Goal: Information Seeking & Learning: Learn about a topic

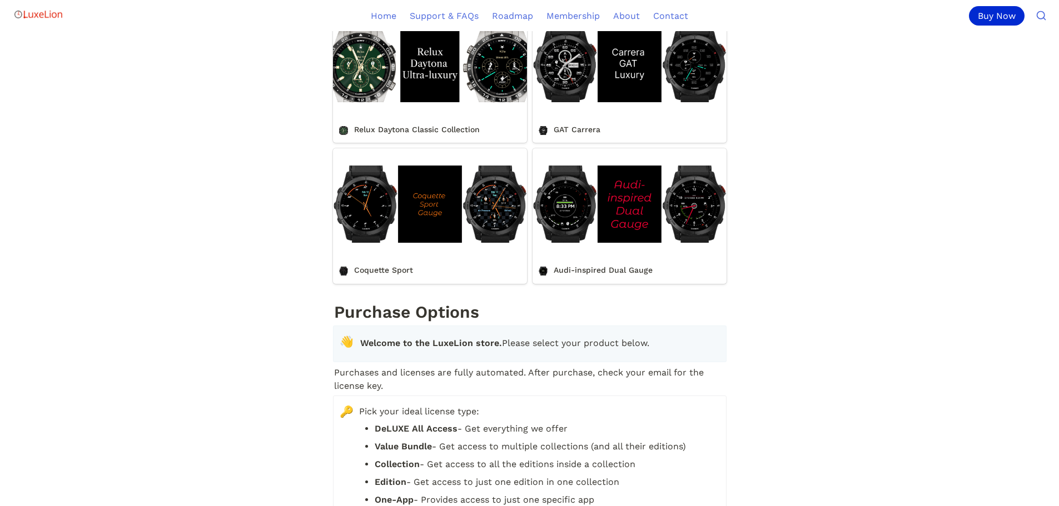
scroll to position [1001, 0]
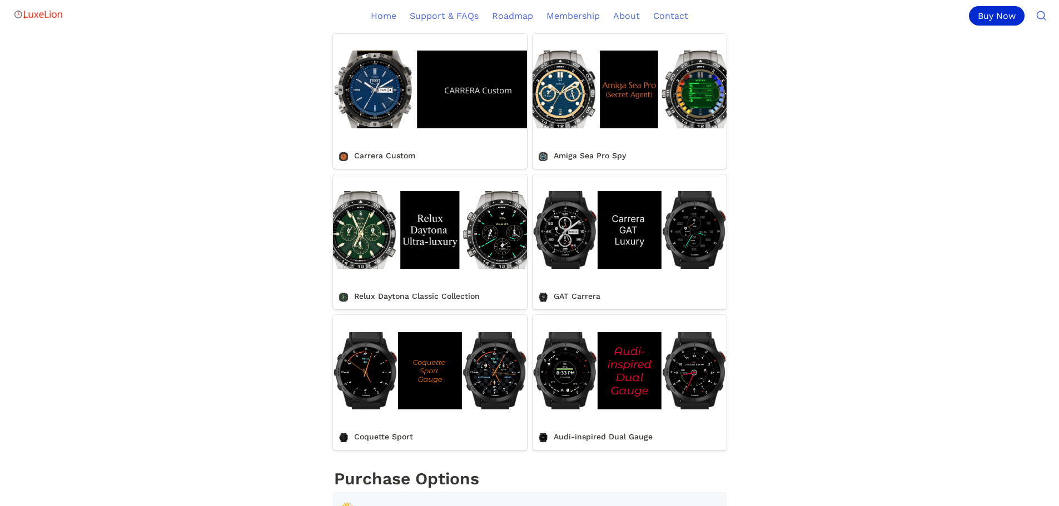
click at [400, 276] on link "Relux Daytona Classic Collection" at bounding box center [430, 242] width 194 height 135
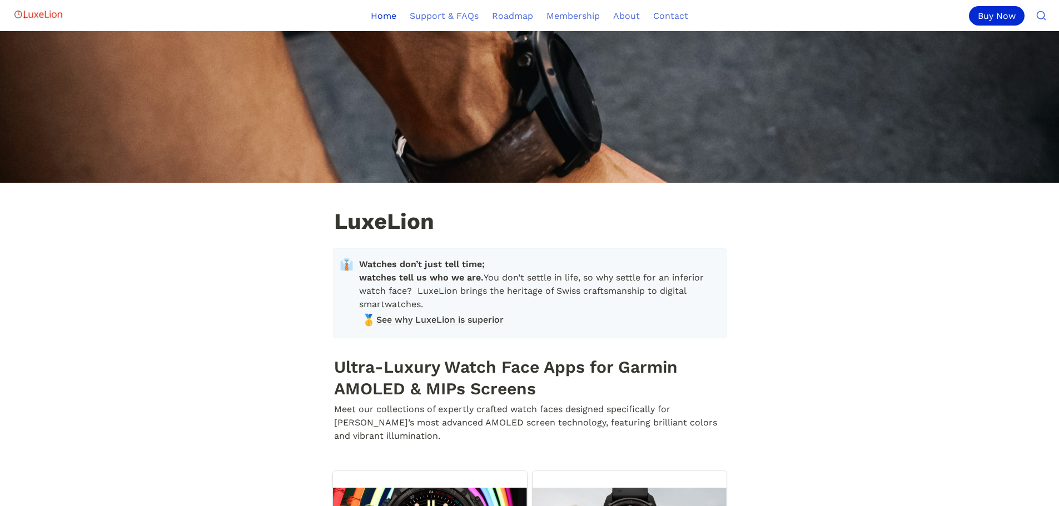
scroll to position [1001, 0]
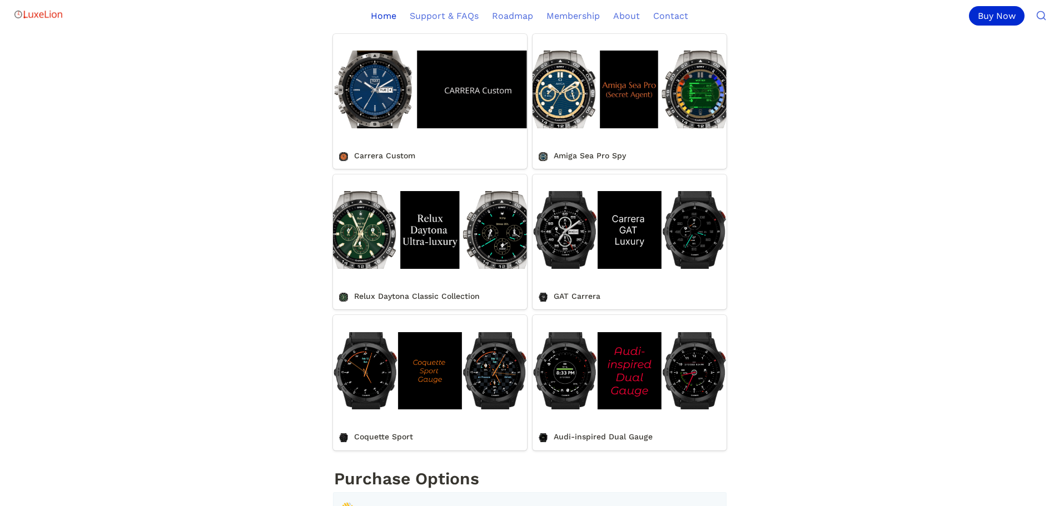
click at [583, 115] on link "Amiga Sea Pro Spy" at bounding box center [630, 101] width 194 height 135
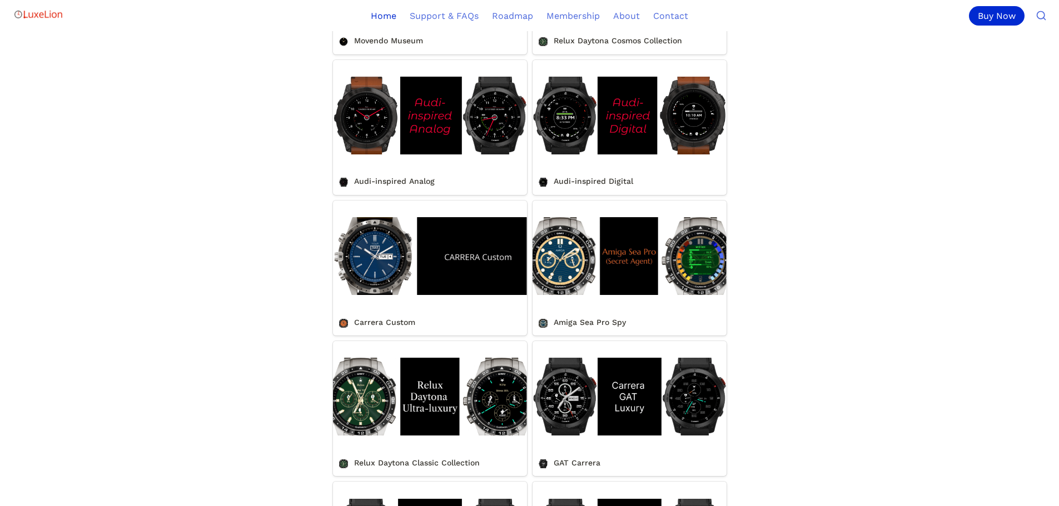
scroll to position [667, 0]
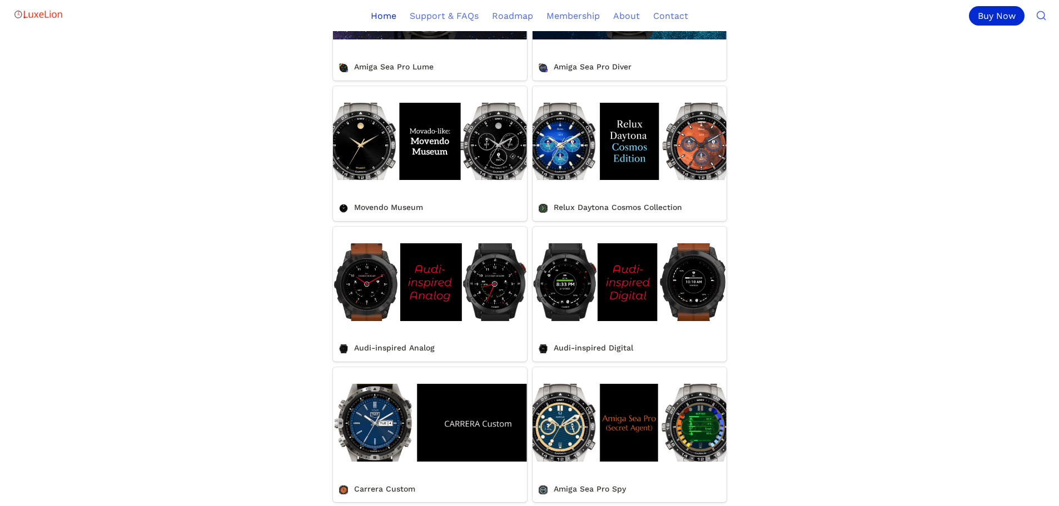
click at [421, 148] on link "Movendo Museum" at bounding box center [430, 153] width 194 height 135
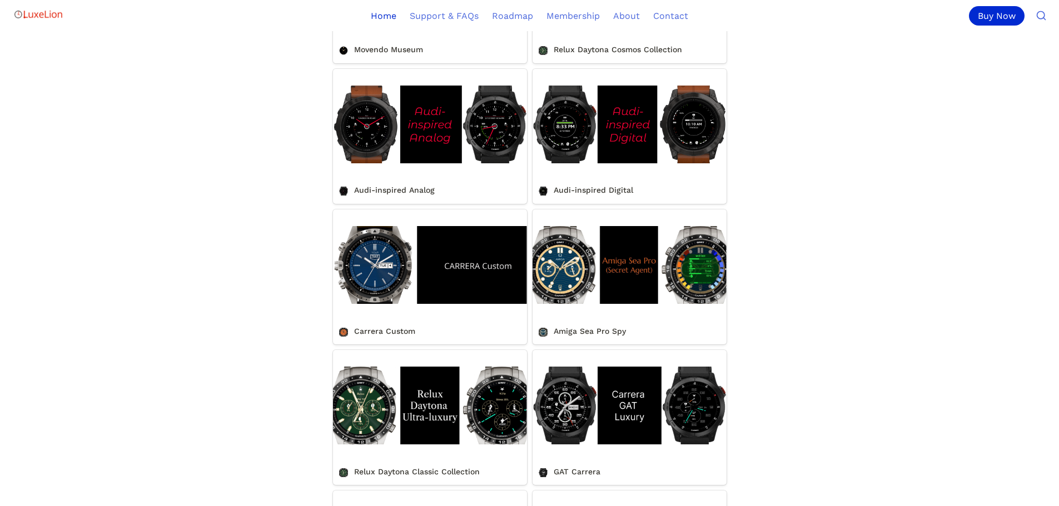
scroll to position [834, 0]
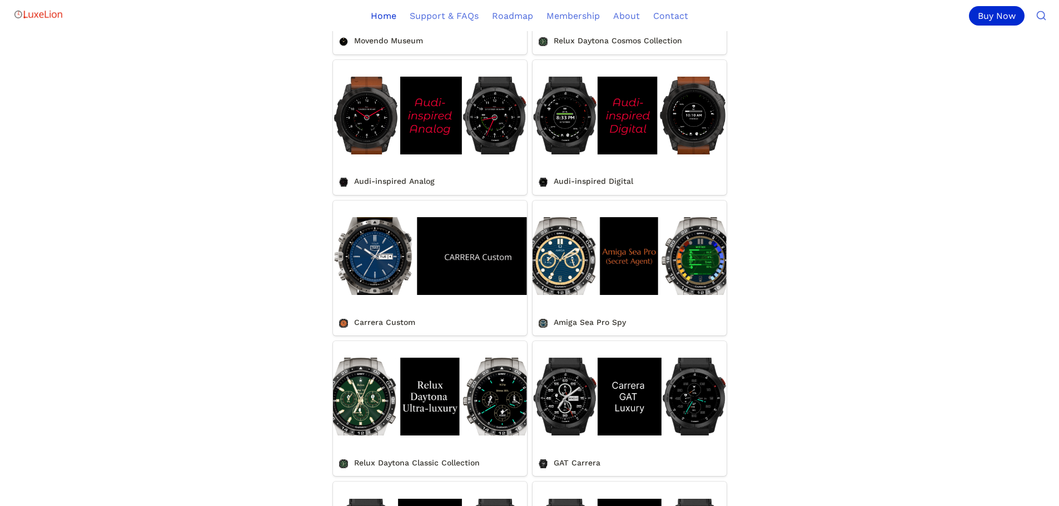
click at [553, 267] on link "Amiga Sea Pro Spy" at bounding box center [630, 268] width 194 height 135
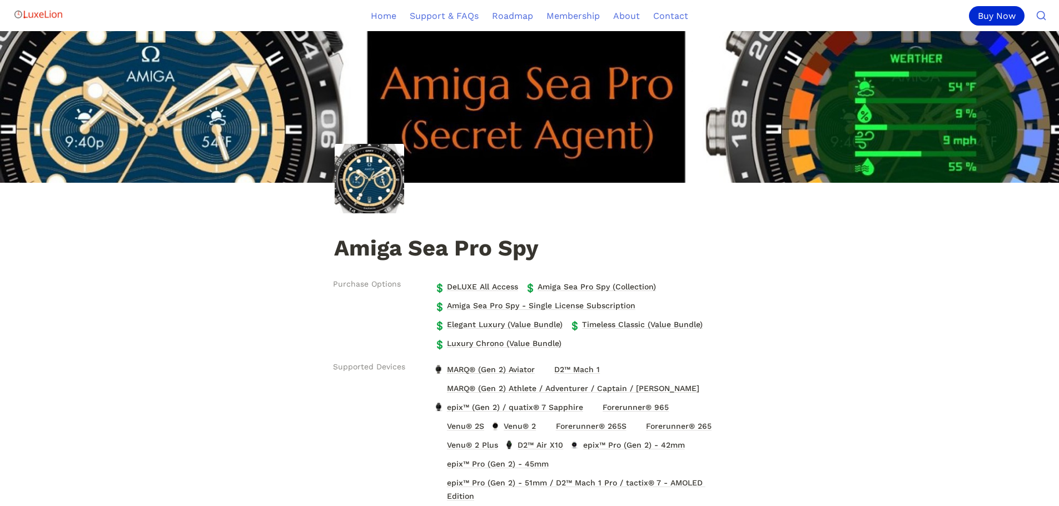
click at [171, 118] on img at bounding box center [529, 107] width 1059 height 152
click at [497, 305] on span "Amiga Sea Pro Spy - Single License Subscription" at bounding box center [541, 306] width 191 height 14
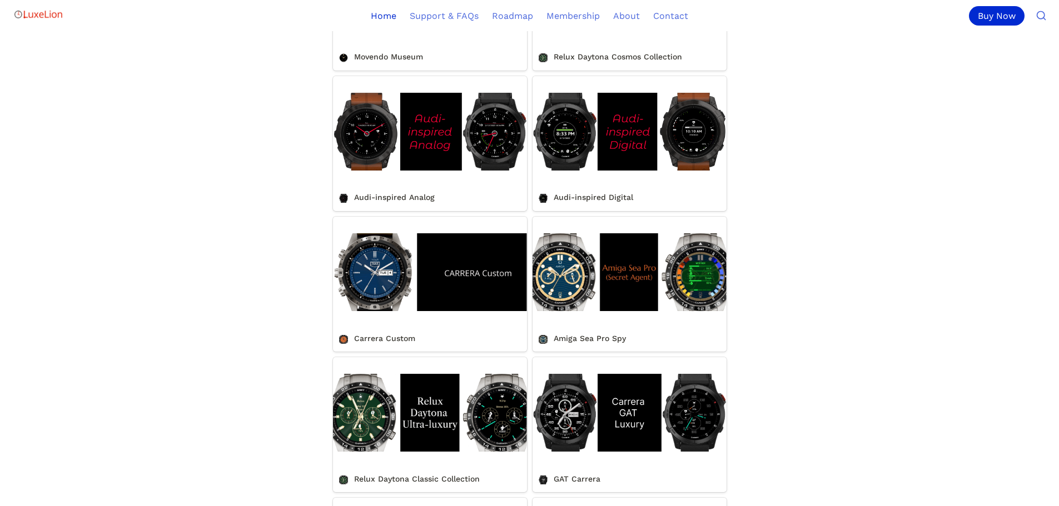
scroll to position [834, 0]
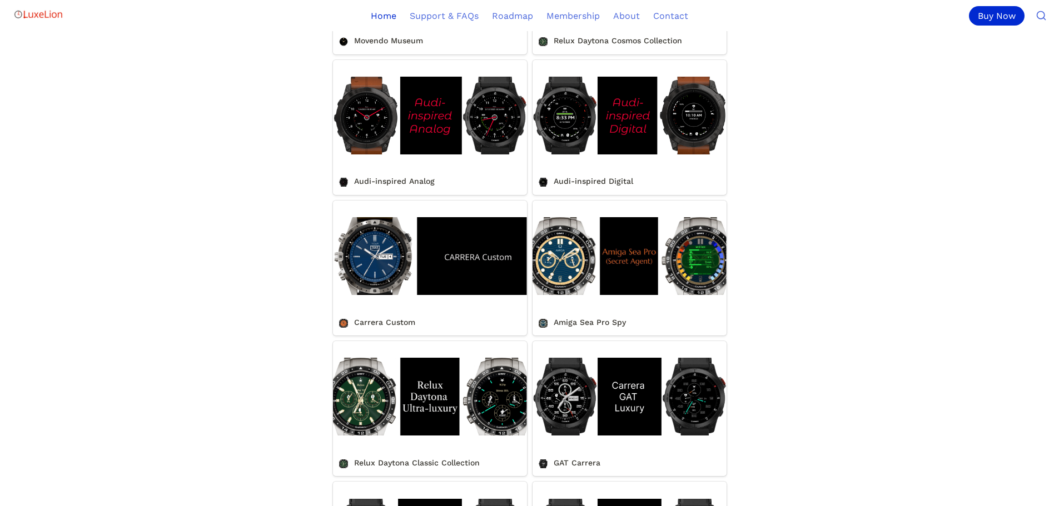
click at [562, 416] on link "GAT Carrera" at bounding box center [630, 408] width 194 height 135
click at [595, 423] on link "GAT Carrera" at bounding box center [630, 408] width 194 height 135
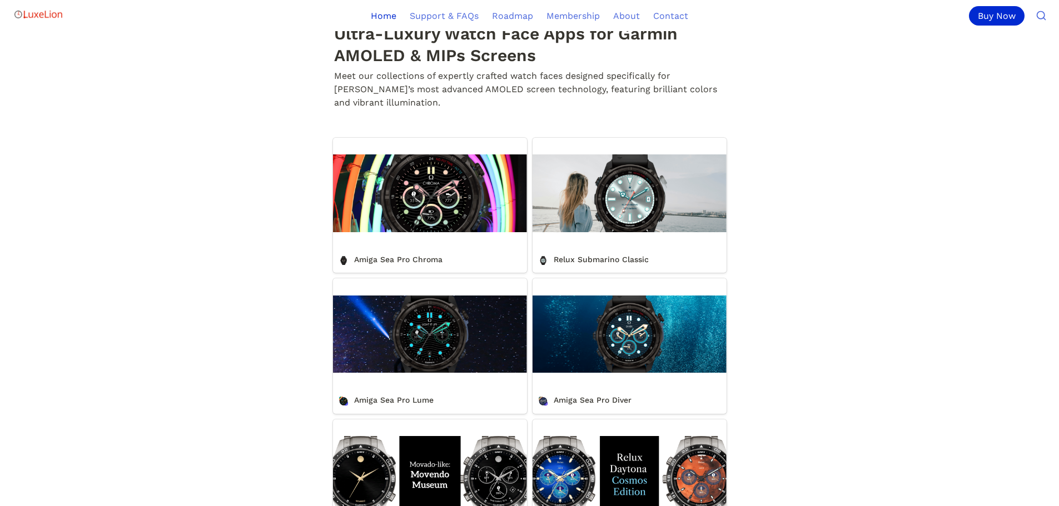
scroll to position [500, 0]
